Goal: Task Accomplishment & Management: Use online tool/utility

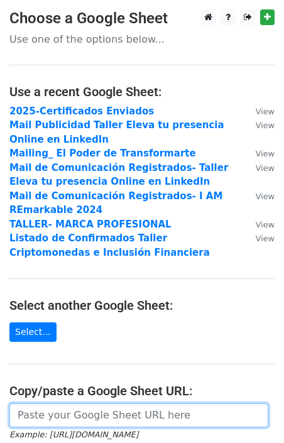
click at [28, 418] on input "url" at bounding box center [138, 415] width 259 height 24
paste input "[URL][DOMAIN_NAME]"
type input "[URL][DOMAIN_NAME]"
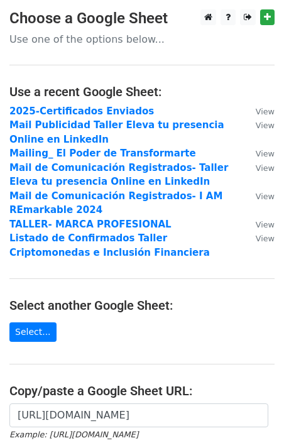
scroll to position [0, 0]
click at [153, 325] on main "Choose a Google Sheet Use one of the options below... Use a recent Google Sheet…" at bounding box center [142, 274] width 284 height 531
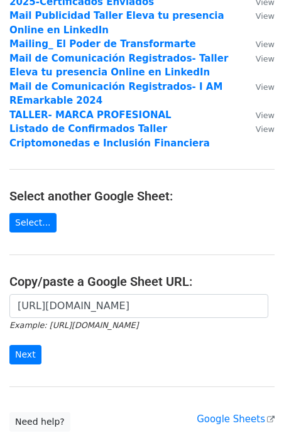
scroll to position [111, 0]
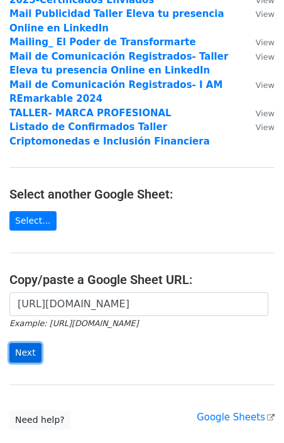
click at [27, 347] on input "Next" at bounding box center [25, 352] width 32 height 19
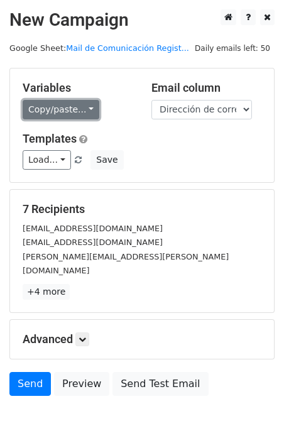
click at [63, 106] on link "Copy/paste..." at bounding box center [61, 109] width 77 height 19
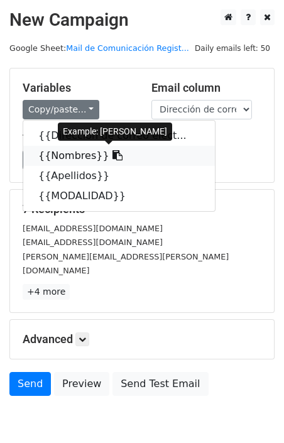
click at [66, 151] on link "{{Nombres}}" at bounding box center [118, 156] width 191 height 20
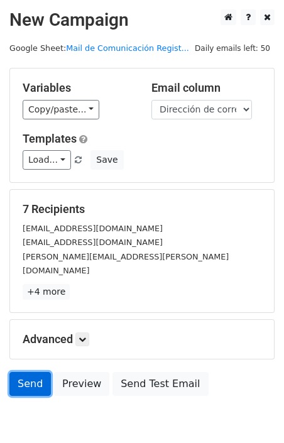
click at [22, 372] on link "Send" at bounding box center [29, 384] width 41 height 24
